Goal: Task Accomplishment & Management: Manage account settings

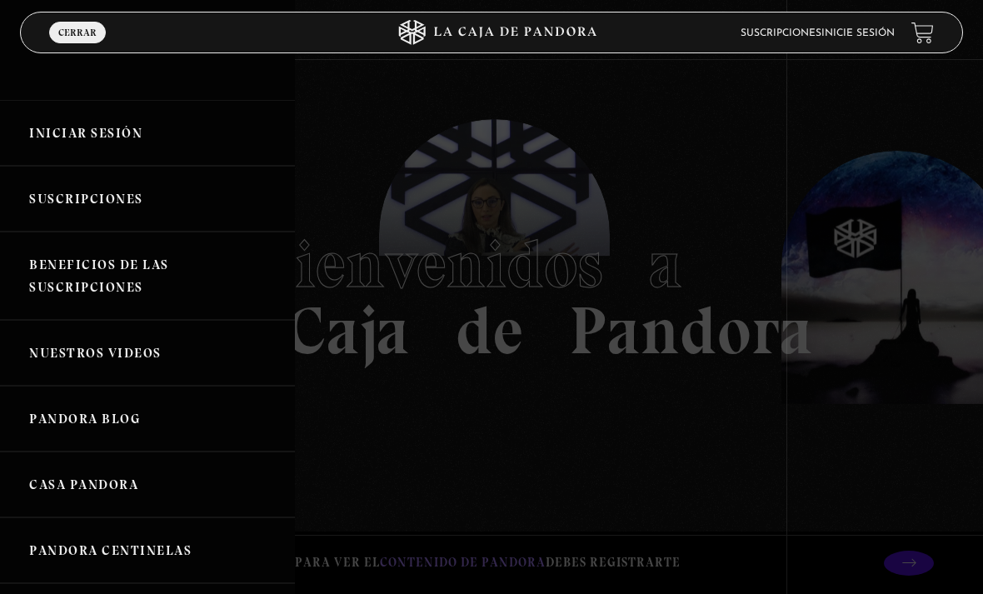
click at [130, 135] on link "Iniciar Sesión" at bounding box center [147, 133] width 295 height 66
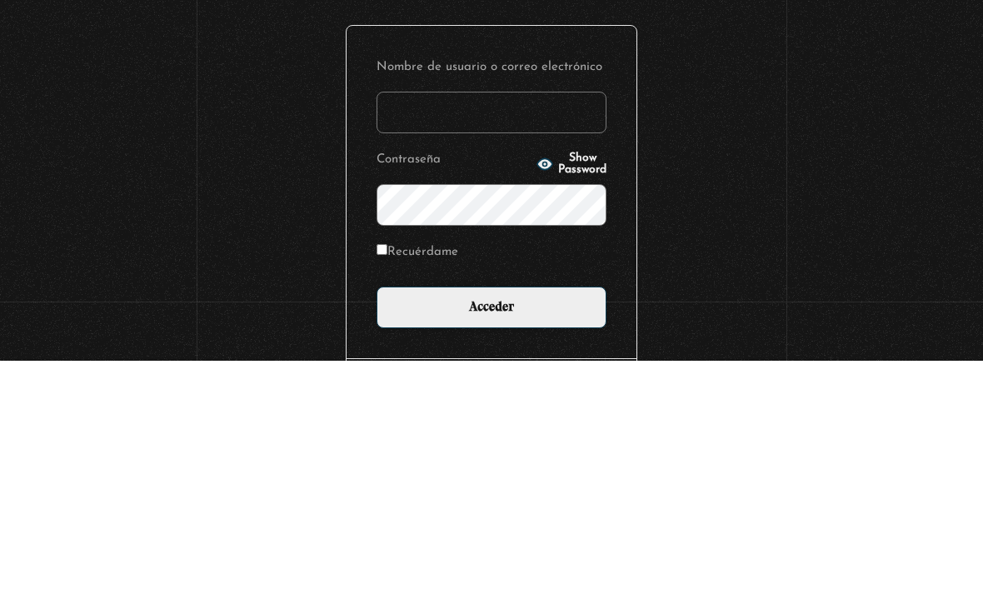
click at [506, 325] on input "Nombre de usuario o correo electrónico" at bounding box center [492, 346] width 230 height 42
click at [750, 144] on div "Iniciar Sesión Nombre de usuario o correo electrónico Contraseña Show Password …" at bounding box center [491, 409] width 983 height 629
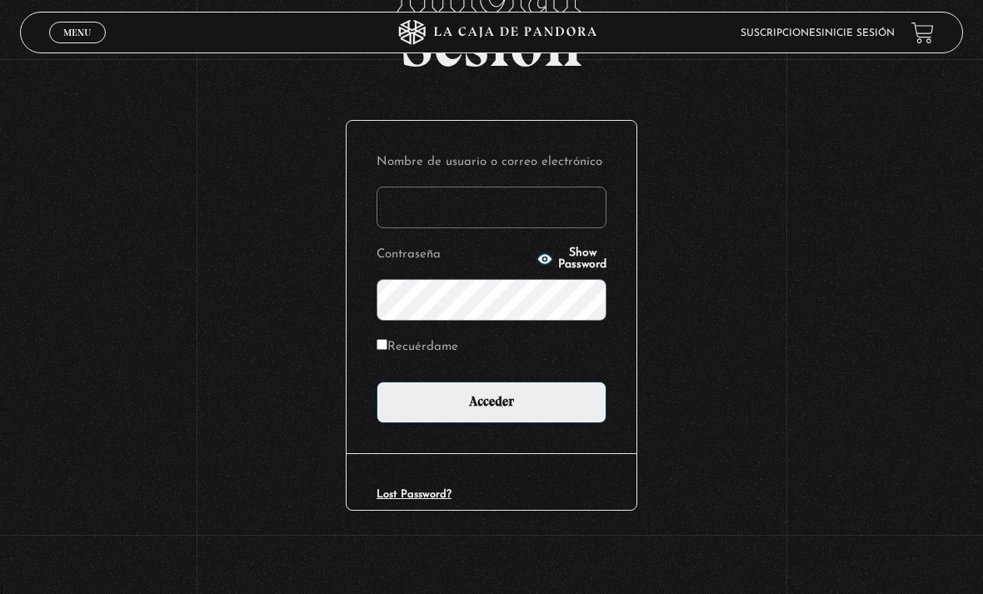
click at [463, 200] on input "Nombre de usuario o correo electrónico" at bounding box center [492, 208] width 230 height 42
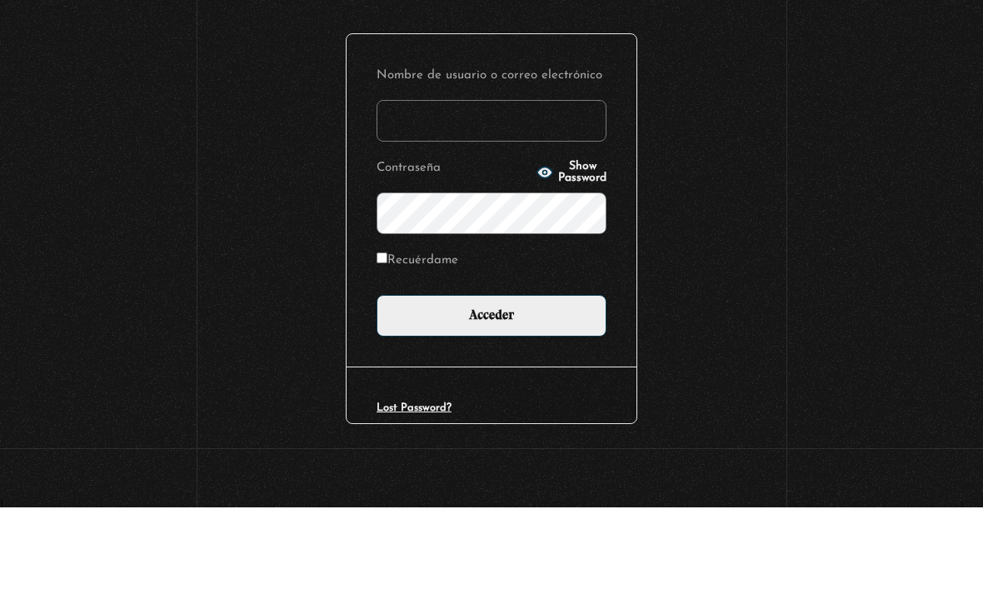
type input "drivasesquivel@gmail.com"
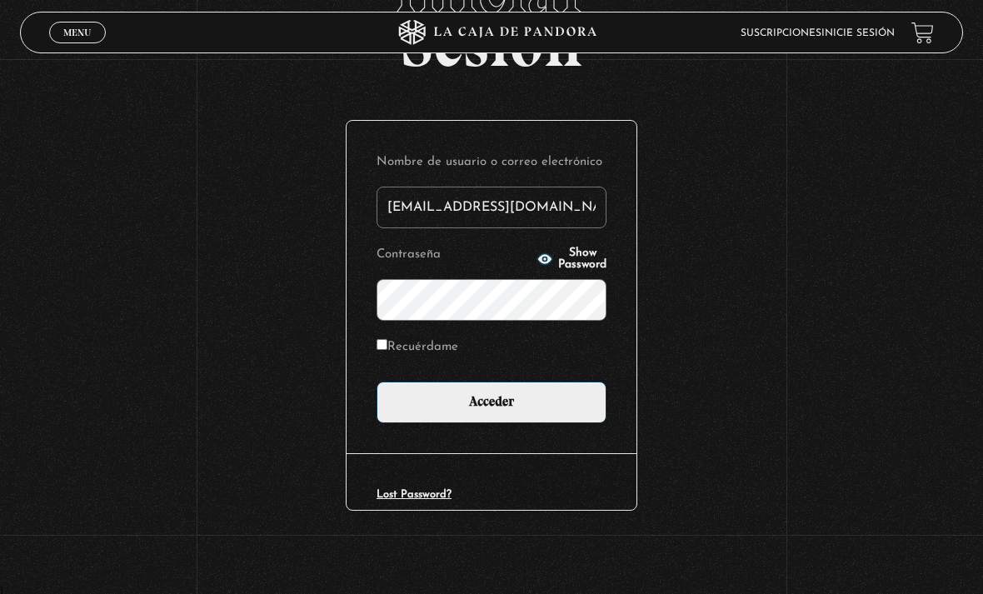
click at [528, 401] on input "Acceder" at bounding box center [492, 403] width 230 height 42
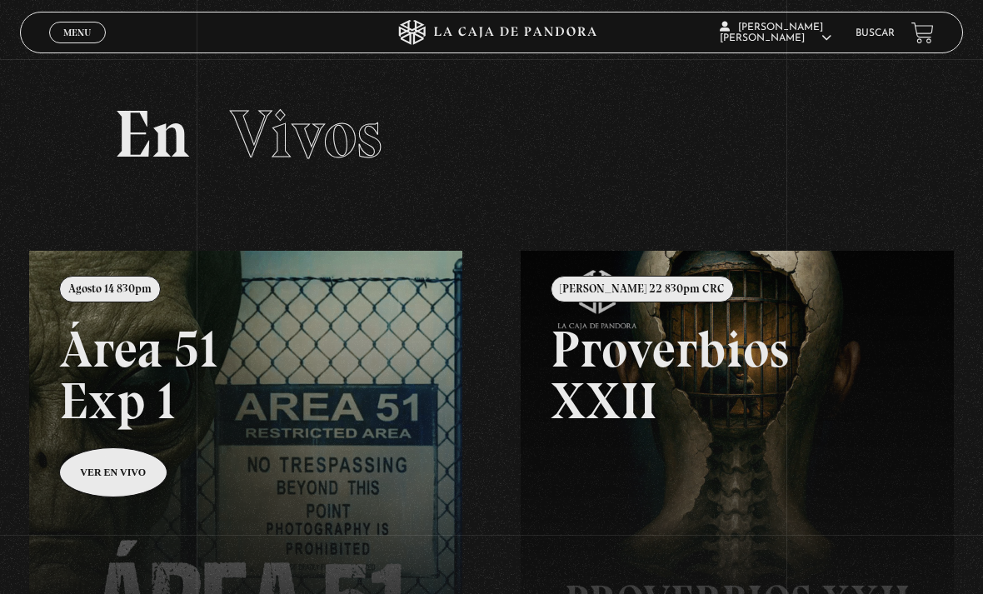
click at [350, 470] on link at bounding box center [520, 548] width 983 height 594
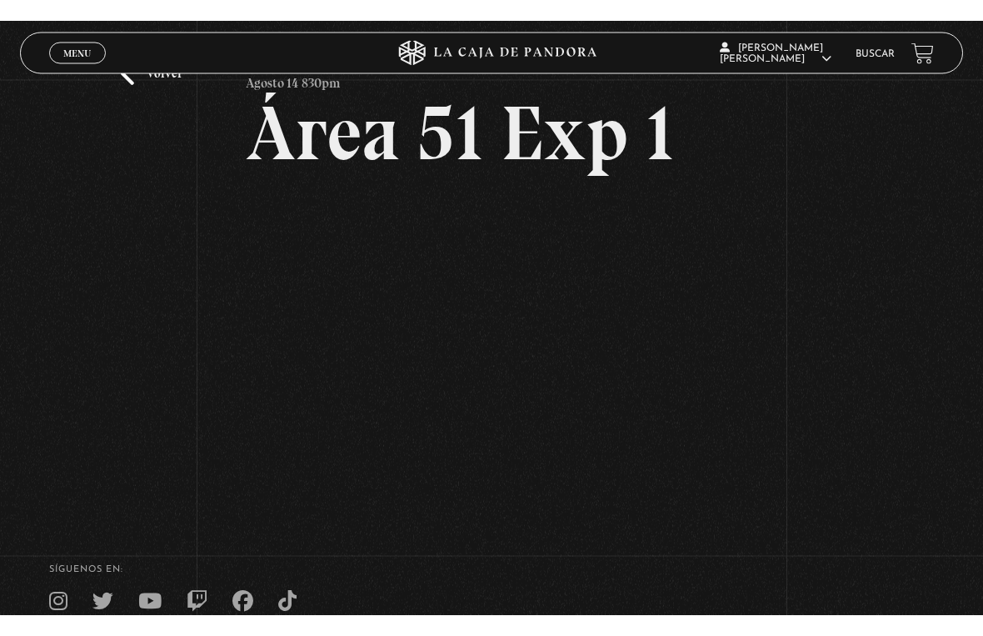
scroll to position [20, 0]
